Goal: Find specific page/section: Find specific page/section

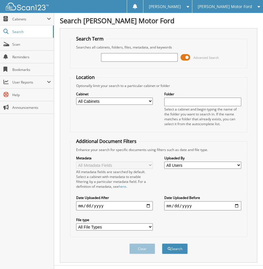
click at [116, 54] on input "text" at bounding box center [139, 57] width 77 height 9
type input "BND28054"
click at [179, 250] on button "Search" at bounding box center [175, 248] width 26 height 11
click at [187, 59] on span at bounding box center [186, 57] width 10 height 9
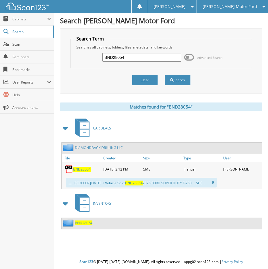
click at [81, 168] on span "BND28054" at bounding box center [81, 169] width 17 height 5
